Goal: Task Accomplishment & Management: Manage account settings

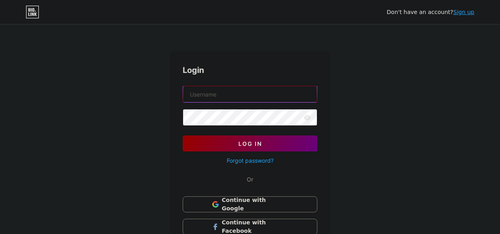
type input "[EMAIL_ADDRESS][DOMAIN_NAME]"
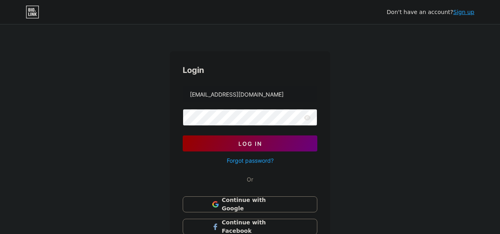
click at [307, 119] on icon at bounding box center [307, 117] width 7 height 5
click at [405, 120] on div "Don't have an account? Sign up Login digitalman.ahmedabad@gmail.com Log In Forg…" at bounding box center [250, 147] width 500 height 295
drag, startPoint x: 399, startPoint y: 106, endPoint x: 366, endPoint y: 113, distance: 33.6
click at [398, 106] on div "Don't have an account? Sign up Login digitalman.ahmedabad@gmail.com Log In Forg…" at bounding box center [250, 147] width 500 height 295
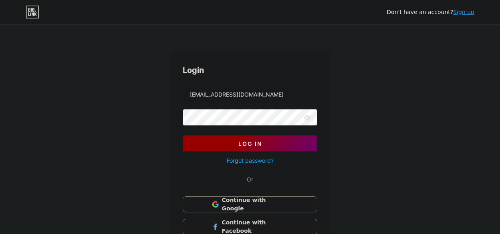
click at [288, 140] on button "Log In" at bounding box center [250, 143] width 134 height 16
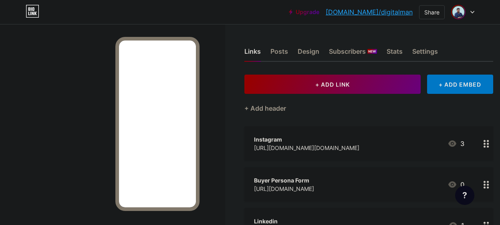
click at [455, 10] on img at bounding box center [457, 12] width 13 height 13
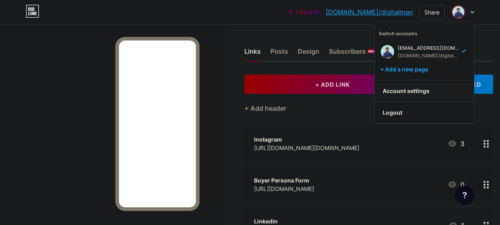
click at [424, 88] on link "Account settings" at bounding box center [423, 91] width 99 height 22
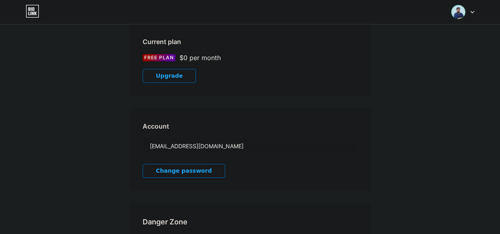
scroll to position [132, 0]
click at [188, 168] on span "Change password" at bounding box center [184, 171] width 56 height 7
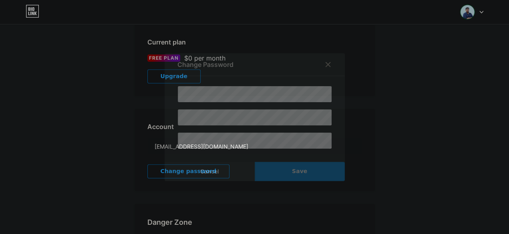
click at [440, 210] on div at bounding box center [254, 117] width 509 height 234
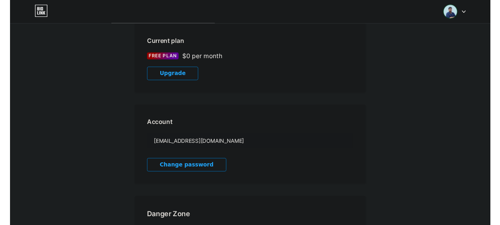
scroll to position [0, 0]
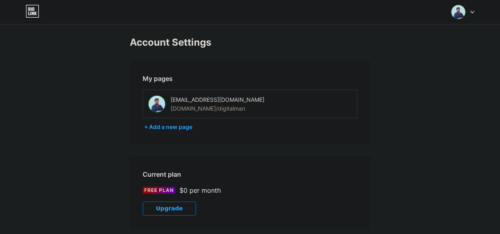
click at [34, 11] on icon at bounding box center [33, 11] width 14 height 13
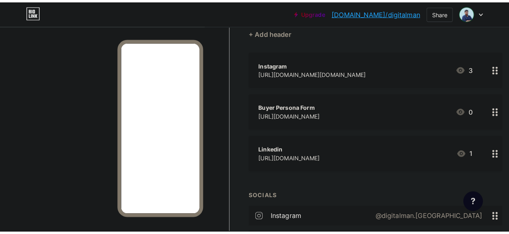
scroll to position [89, 0]
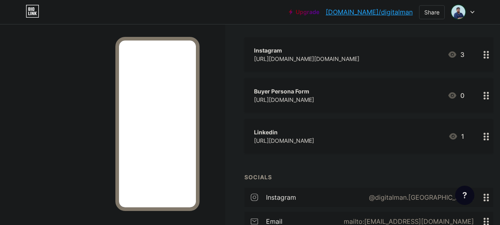
click at [407, 138] on div "Linkedin https://www.linkedin.com/in/digital-man-b5245a36b 1" at bounding box center [359, 136] width 210 height 18
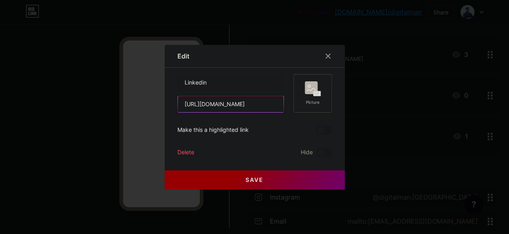
scroll to position [0, 46]
drag, startPoint x: 175, startPoint y: 102, endPoint x: 346, endPoint y: 94, distance: 171.5
click at [346, 94] on div "Edit Content YouTube Play YouTube video without leaving your page. ADD Vimeo Pl…" at bounding box center [254, 117] width 509 height 234
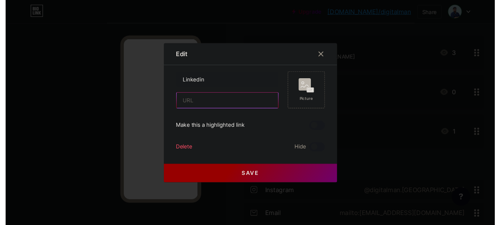
scroll to position [0, 0]
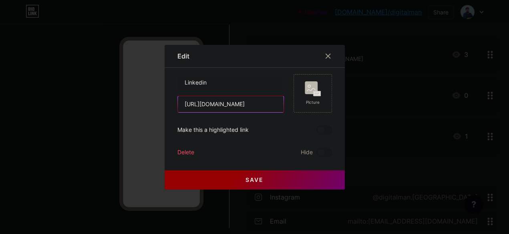
type input "https://www.linkedin.com/in/iamdigitalman/"
click at [261, 183] on button "Save" at bounding box center [255, 179] width 180 height 19
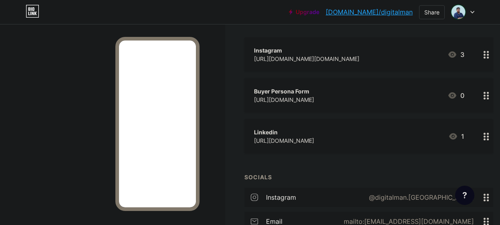
click at [314, 99] on div "[URL][DOMAIN_NAME]" at bounding box center [284, 99] width 60 height 8
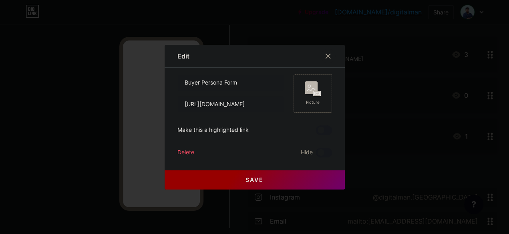
click at [177, 149] on div "Delete" at bounding box center [185, 153] width 17 height 10
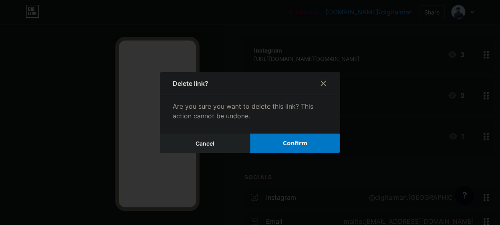
click at [279, 146] on button "Confirm" at bounding box center [295, 142] width 90 height 19
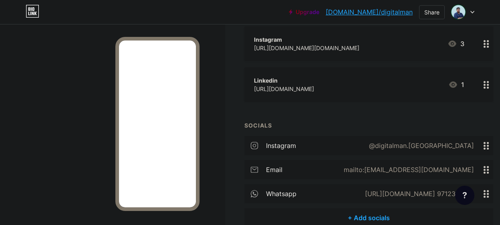
scroll to position [142, 0]
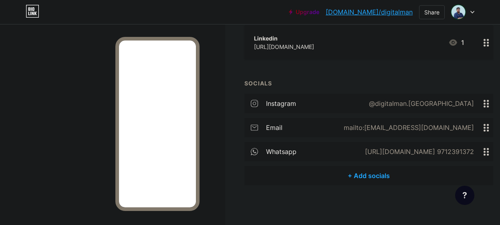
click at [364, 181] on div "+ Add socials" at bounding box center [368, 175] width 249 height 19
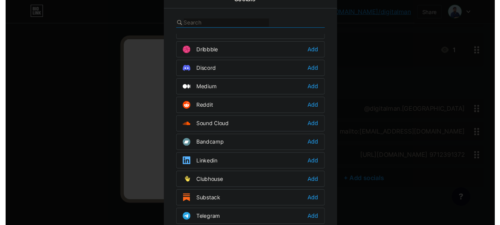
scroll to position [252, 0]
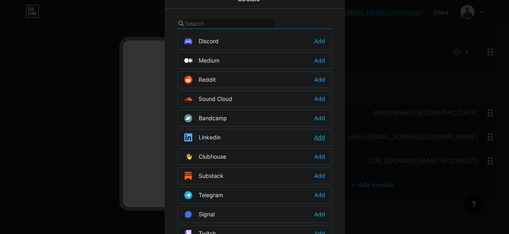
click at [320, 133] on div "Add" at bounding box center [319, 137] width 11 height 8
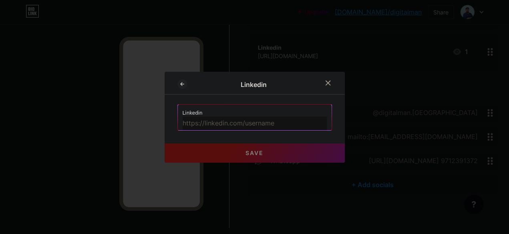
click at [274, 127] on input "text" at bounding box center [255, 123] width 144 height 14
paste input "https://www.linkedin.com/in/iamdigitalman/"
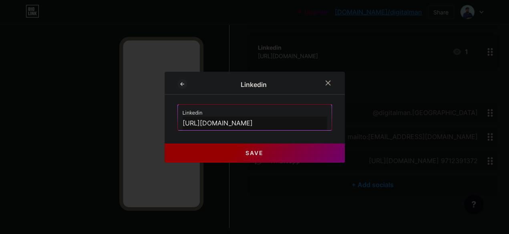
type input "https://www.linkedin.com/in/iamdigitalman/"
click at [303, 150] on button "Save" at bounding box center [255, 152] width 180 height 19
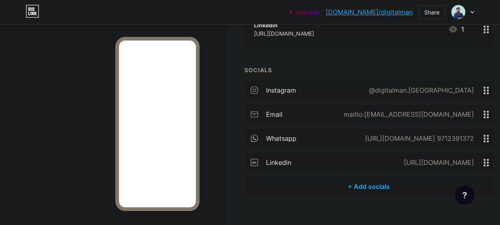
scroll to position [166, 0]
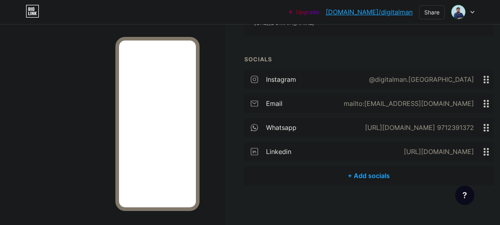
click at [352, 177] on div "+ Add socials" at bounding box center [368, 175] width 249 height 19
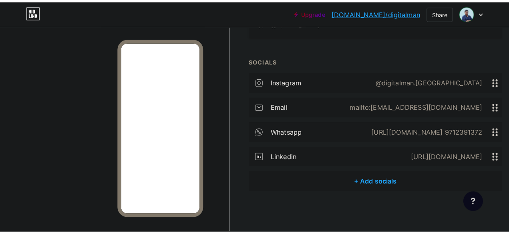
scroll to position [157, 0]
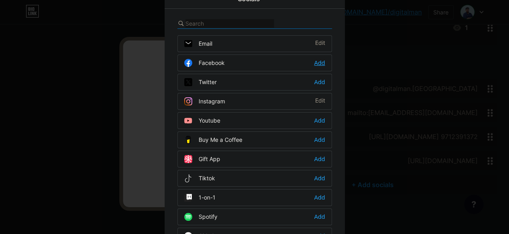
click at [319, 63] on div "Add" at bounding box center [319, 63] width 11 height 8
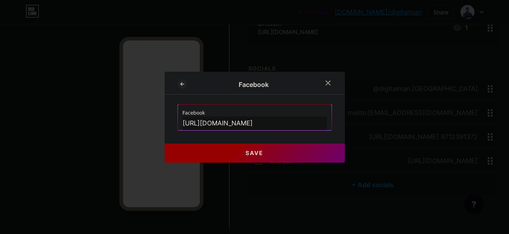
type input "https://www.facebook.com/share/1AmKG9AczL/"
click at [216, 156] on button "Save" at bounding box center [255, 152] width 180 height 19
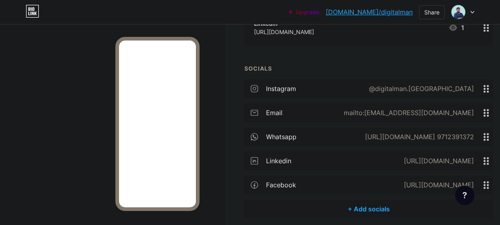
click at [367, 207] on div "+ Add socials" at bounding box center [368, 208] width 249 height 19
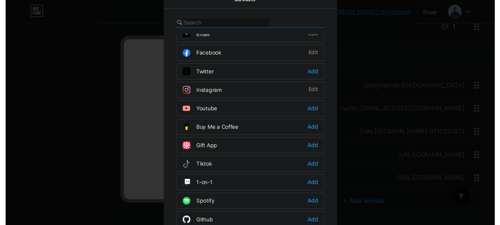
scroll to position [0, 0]
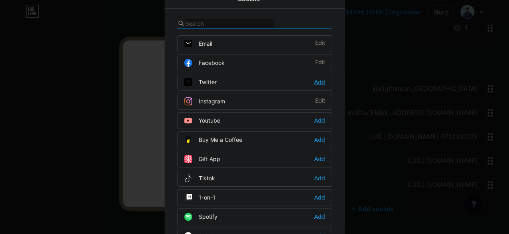
click at [319, 82] on div "Add" at bounding box center [319, 82] width 11 height 8
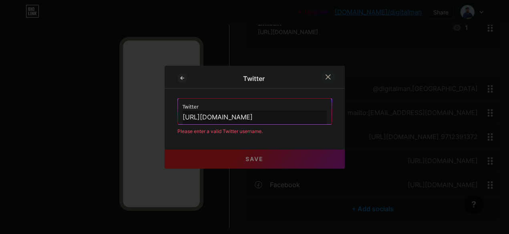
type input "https://x.com/digitalmanahme"
click at [325, 72] on div at bounding box center [328, 77] width 14 height 14
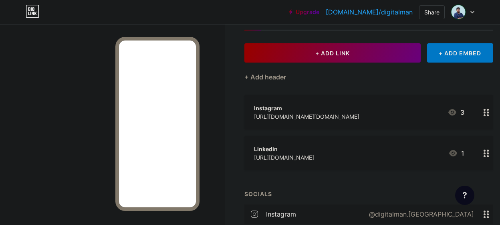
scroll to position [30, 0]
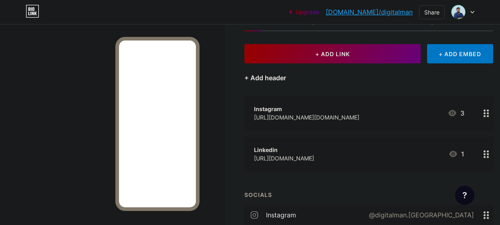
click at [283, 78] on div "+ Add header" at bounding box center [265, 78] width 42 height 10
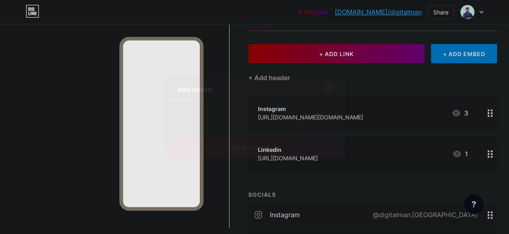
click at [321, 86] on div at bounding box center [328, 87] width 14 height 14
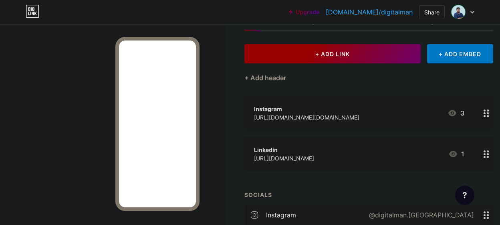
click at [347, 56] on span "+ ADD LINK" at bounding box center [332, 53] width 34 height 7
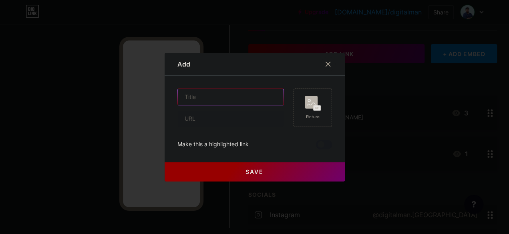
click at [245, 96] on input "text" at bounding box center [231, 97] width 106 height 16
type input "X"
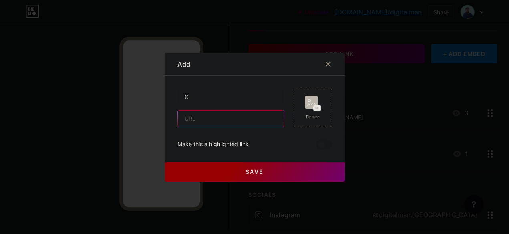
click at [229, 115] on input "text" at bounding box center [231, 118] width 106 height 16
type input "https://x.com/digitalmanahme"
click at [236, 171] on button "Save" at bounding box center [255, 171] width 180 height 19
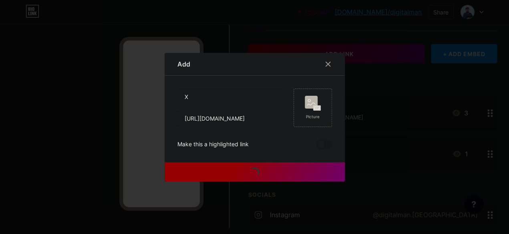
click at [236, 171] on button "Save" at bounding box center [255, 171] width 180 height 19
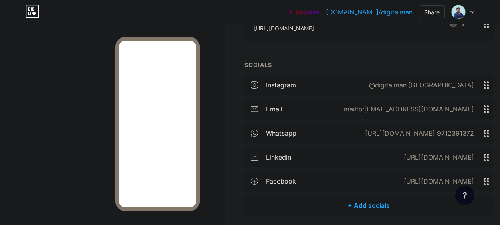
scroll to position [0, 0]
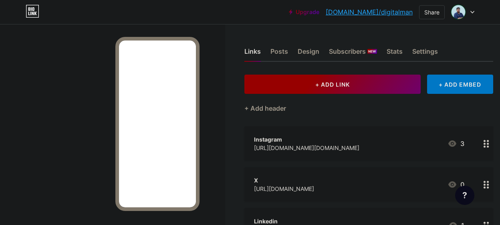
click at [339, 88] on button "+ ADD LINK" at bounding box center [332, 83] width 176 height 19
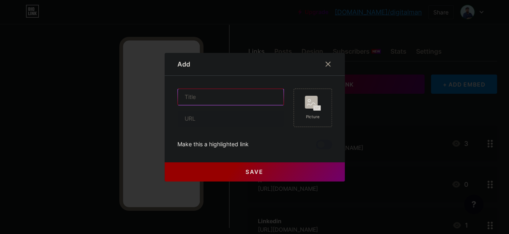
click at [220, 98] on input "text" at bounding box center [231, 97] width 106 height 16
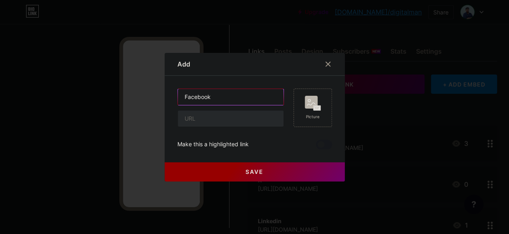
type input "Facebook"
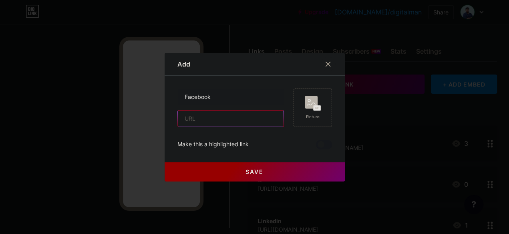
click at [222, 114] on input "text" at bounding box center [231, 118] width 106 height 16
type input "https://www.facebook.com/share/1AmKG9AczL/"
click at [284, 170] on button "Save" at bounding box center [255, 171] width 180 height 19
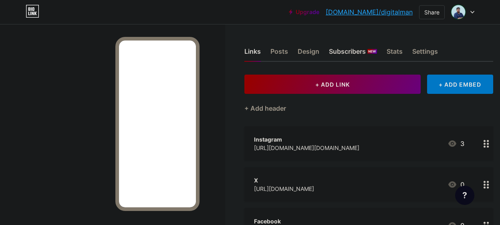
click at [364, 50] on div "Subscribers NEW" at bounding box center [353, 53] width 48 height 14
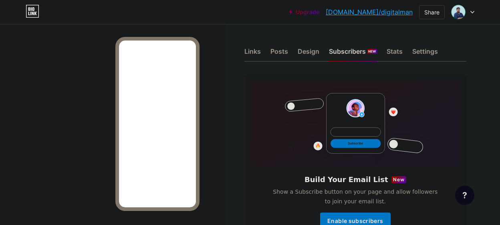
click at [364, 52] on div "Subscribers NEW" at bounding box center [353, 53] width 48 height 14
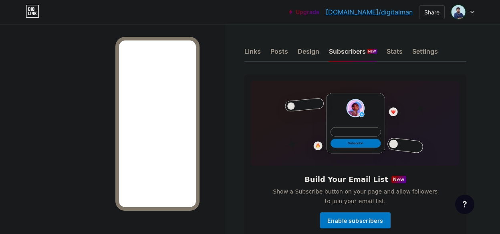
click at [364, 52] on div "Subscribers NEW" at bounding box center [353, 53] width 48 height 14
drag, startPoint x: 311, startPoint y: 42, endPoint x: 310, endPoint y: 56, distance: 14.8
click at [311, 42] on div "Links Posts Design Subscribers NEW Stats Settings" at bounding box center [355, 48] width 222 height 28
click at [310, 54] on div "Design" at bounding box center [308, 53] width 22 height 14
click at [275, 53] on div "Posts" at bounding box center [279, 53] width 18 height 14
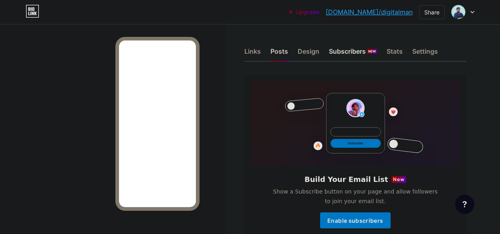
click at [283, 53] on div "Posts" at bounding box center [279, 53] width 18 height 14
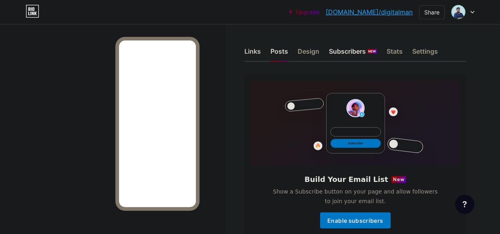
click at [261, 51] on div "Links" at bounding box center [252, 53] width 16 height 14
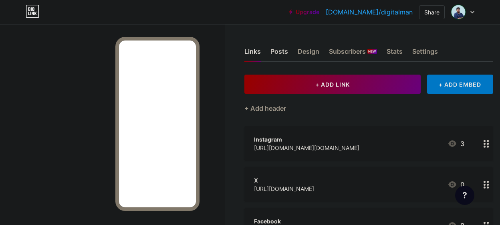
click at [287, 53] on div "Posts" at bounding box center [279, 53] width 18 height 14
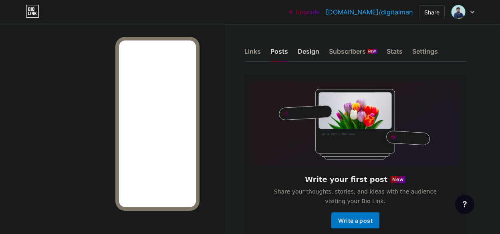
click at [319, 56] on div "Design" at bounding box center [308, 53] width 22 height 14
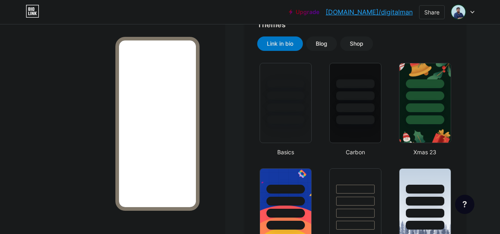
scroll to position [182, 0]
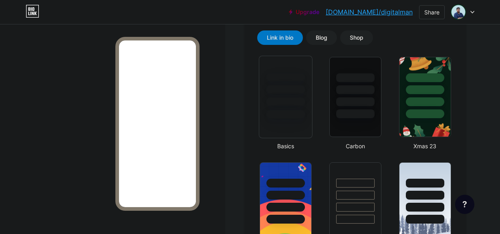
click at [296, 92] on div at bounding box center [285, 89] width 40 height 9
click at [360, 113] on div at bounding box center [355, 114] width 40 height 9
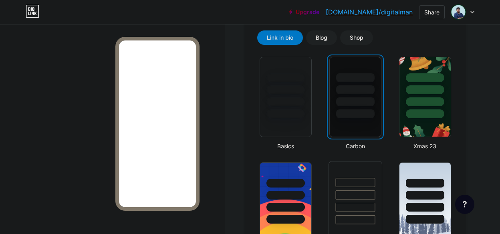
click at [348, 194] on div at bounding box center [355, 194] width 40 height 9
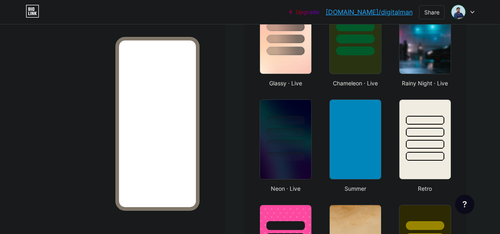
scroll to position [453, 0]
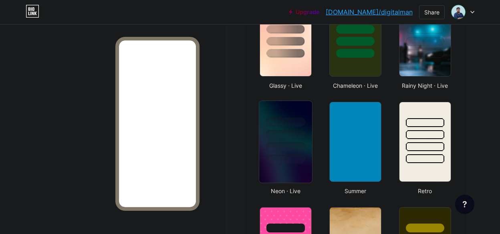
click at [284, 160] on div at bounding box center [285, 159] width 40 height 9
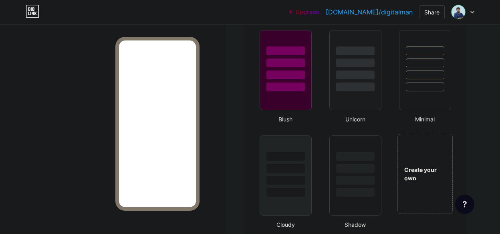
scroll to position [836, 0]
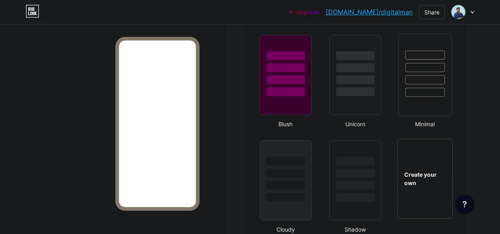
click at [406, 70] on div at bounding box center [425, 67] width 40 height 9
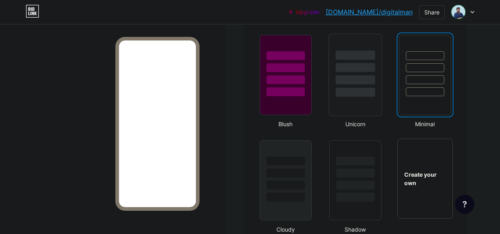
click at [363, 84] on div at bounding box center [355, 79] width 40 height 9
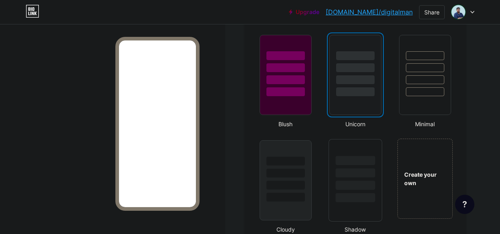
click at [337, 199] on div at bounding box center [355, 170] width 53 height 63
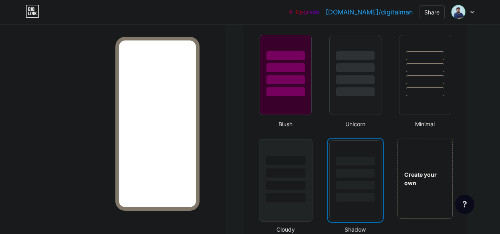
click at [296, 200] on div at bounding box center [285, 197] width 40 height 9
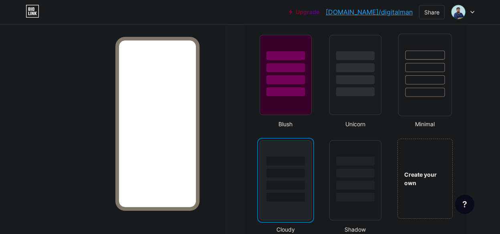
click at [405, 88] on div at bounding box center [424, 65] width 53 height 63
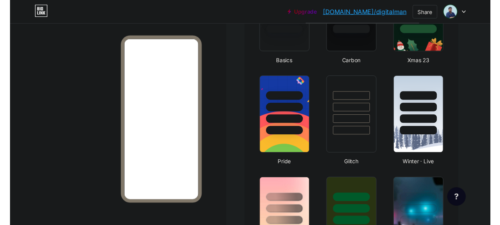
scroll to position [0, 0]
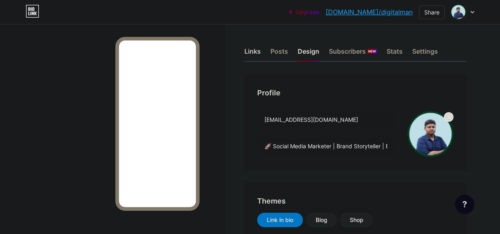
click at [251, 48] on div "Links" at bounding box center [252, 53] width 16 height 14
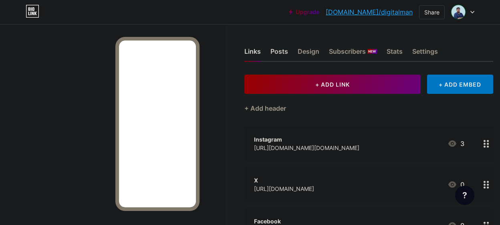
click at [288, 54] on div "Posts" at bounding box center [279, 53] width 18 height 14
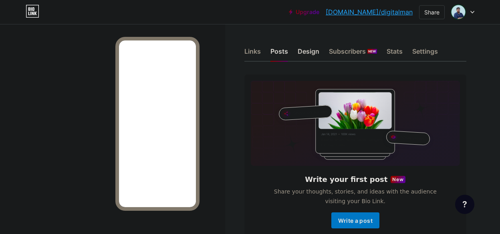
click at [307, 52] on div "Design" at bounding box center [308, 53] width 22 height 14
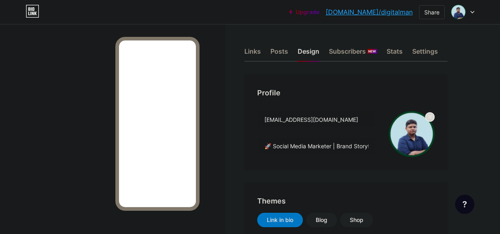
click at [408, 130] on img at bounding box center [411, 134] width 46 height 46
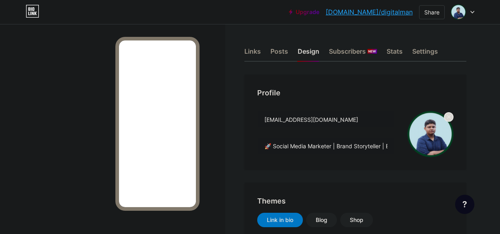
click at [439, 128] on img at bounding box center [430, 134] width 46 height 46
click at [449, 119] on circle at bounding box center [448, 116] width 9 height 9
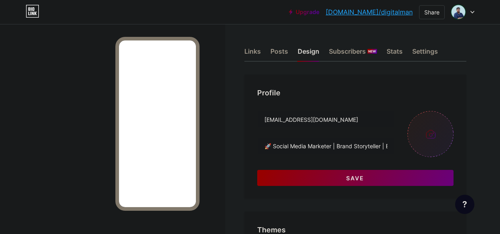
click at [437, 138] on input "file" at bounding box center [430, 134] width 46 height 46
type input "C:\fakepath\WhatsApp Image 2025-08-01 at 2.02.04 PM.jpeg"
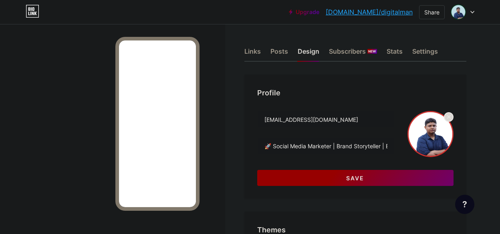
click at [299, 181] on button "Save" at bounding box center [355, 178] width 196 height 16
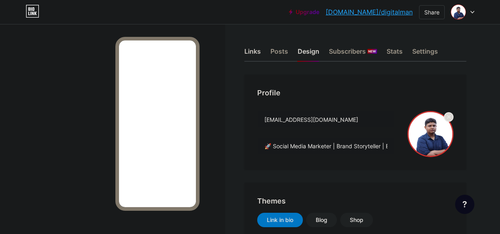
click at [261, 53] on div "Links" at bounding box center [252, 53] width 16 height 14
